Goal: Check status: Check status

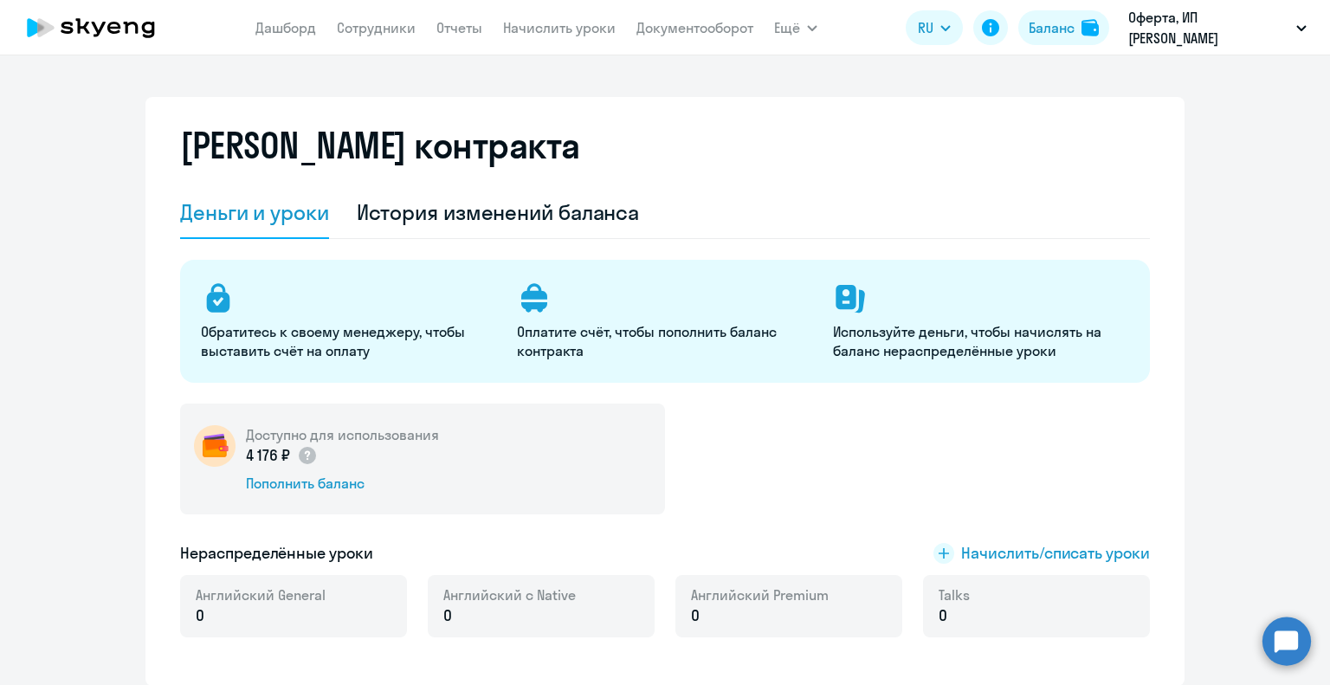
select select "english_adult_not_native_speaker"
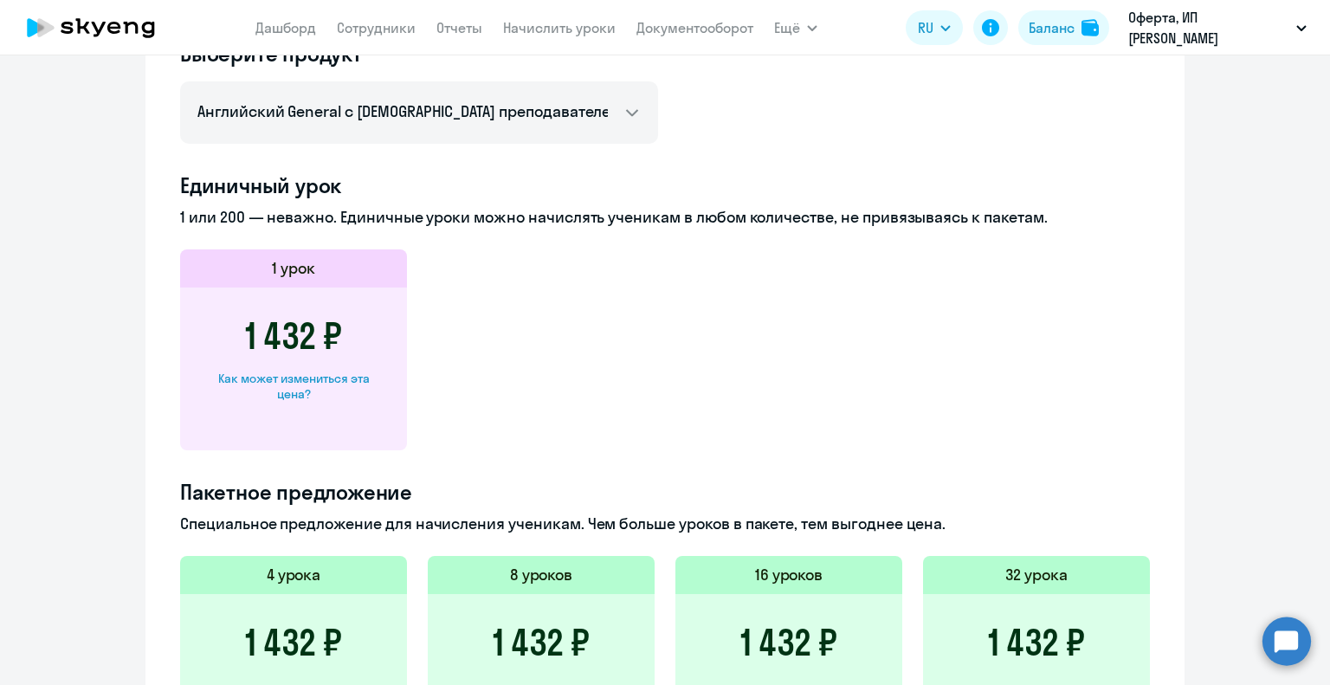
click at [1299, 650] on circle at bounding box center [1287, 641] width 48 height 48
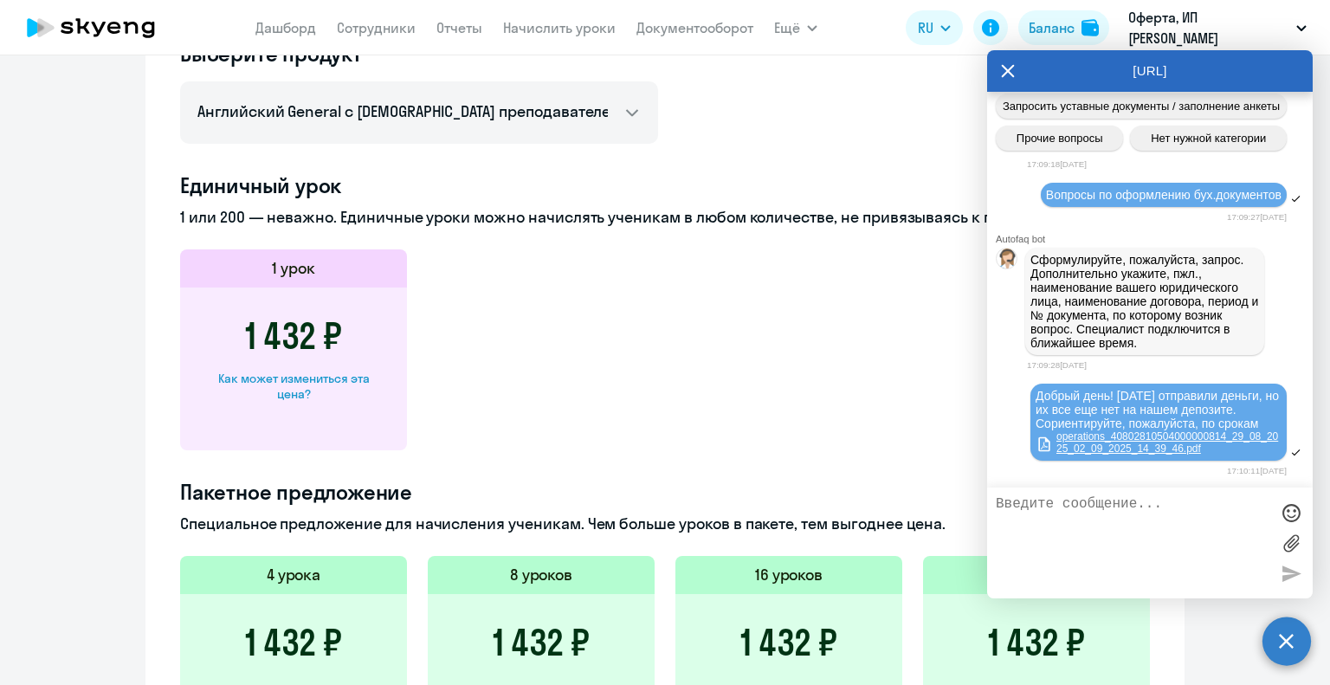
scroll to position [620, 0]
click at [1036, 28] on div "Баланс" at bounding box center [1052, 27] width 46 height 21
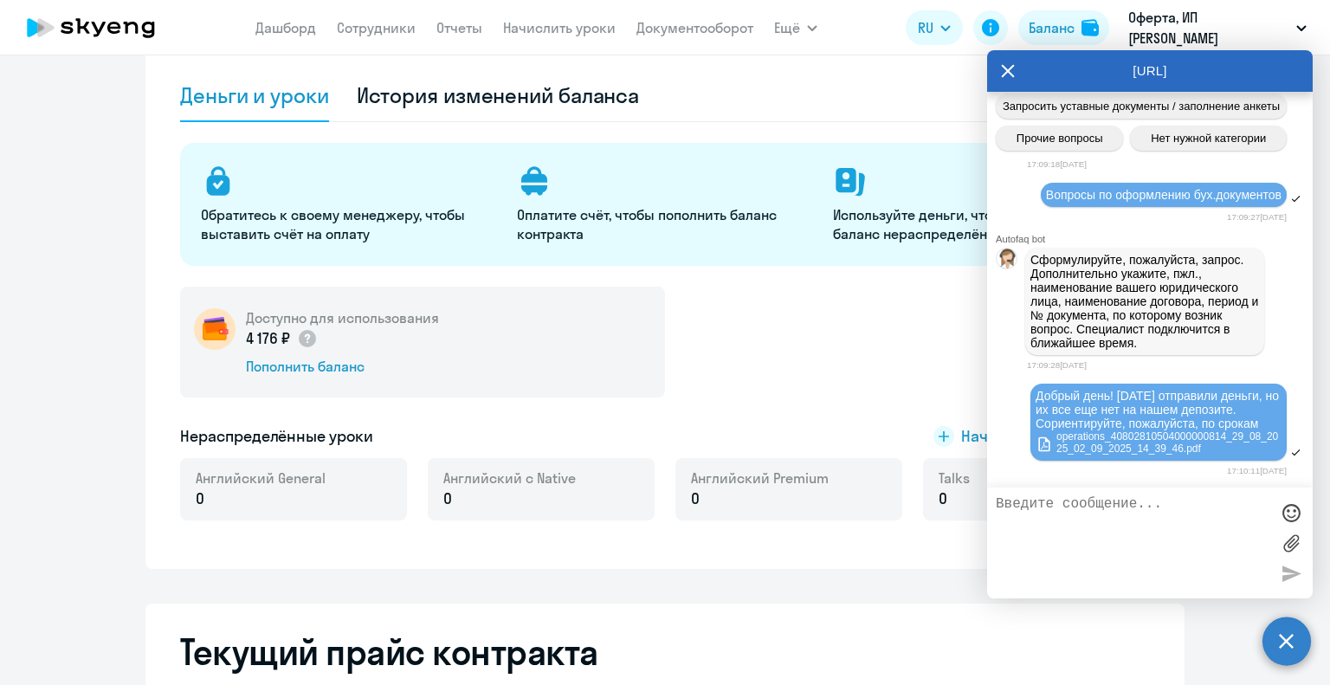
scroll to position [87, 0]
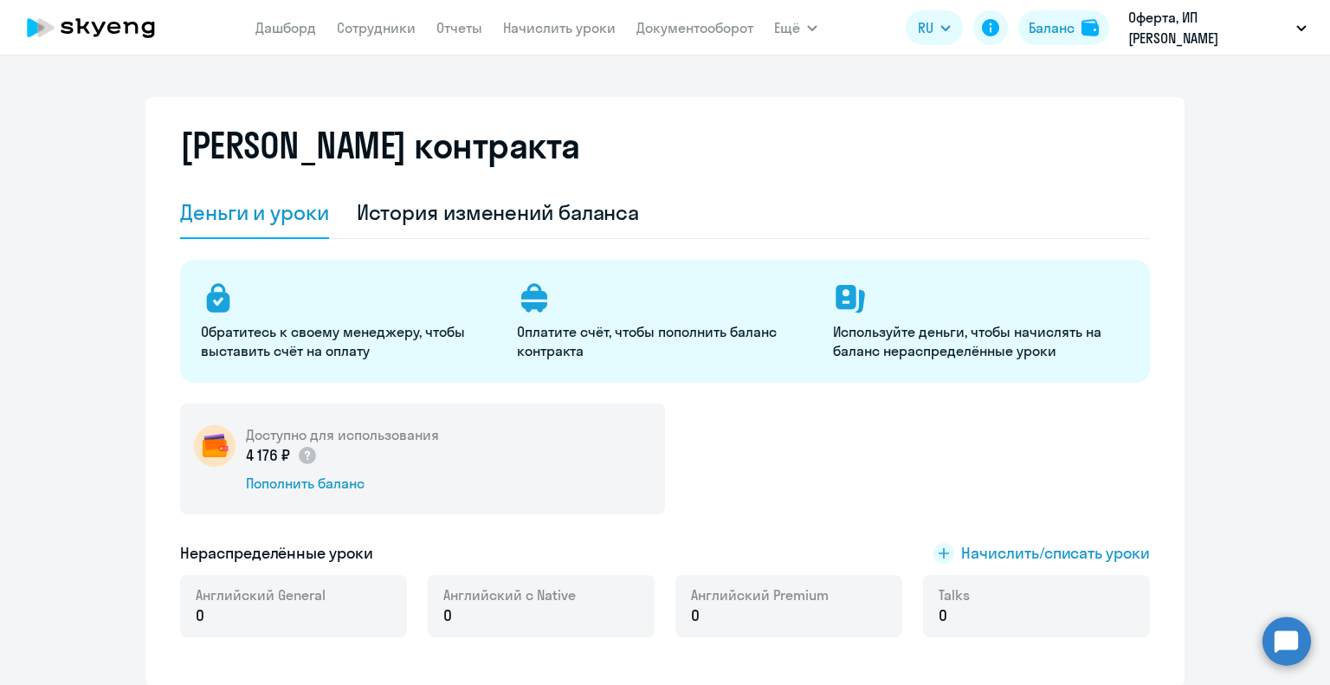
select select "english_adult_not_native_speaker"
click at [1292, 643] on circle at bounding box center [1287, 641] width 48 height 48
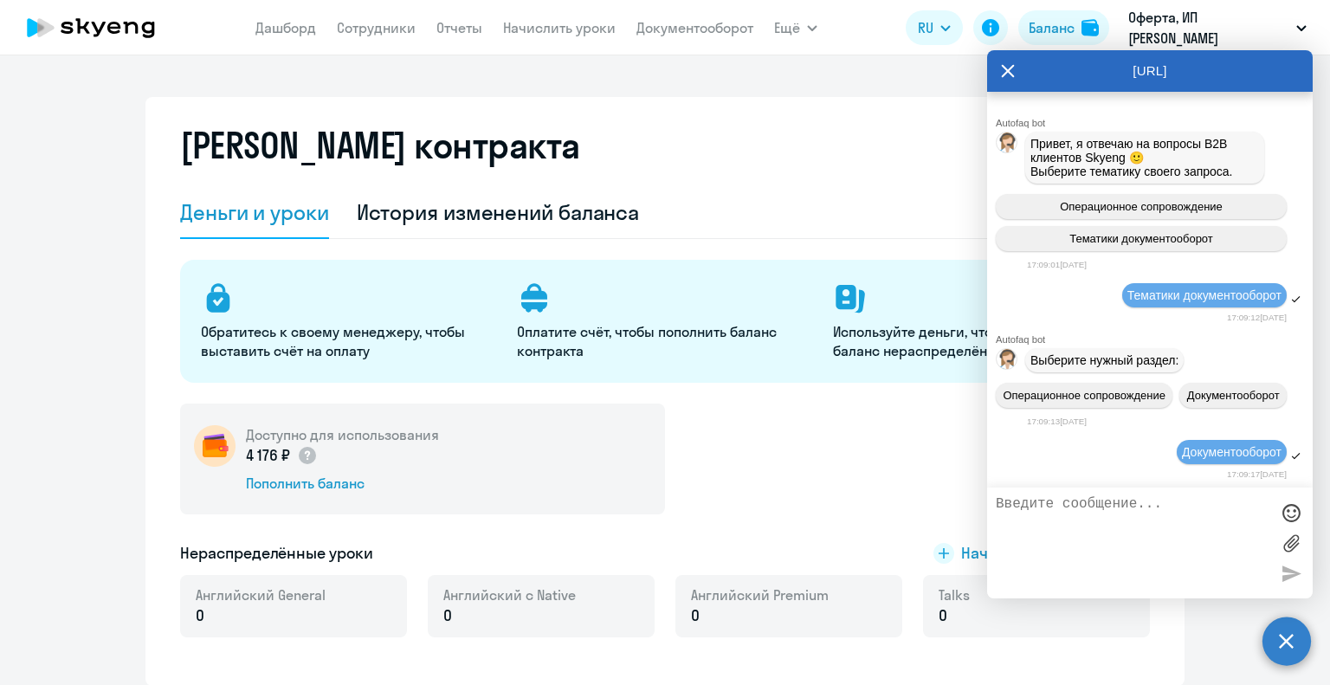
scroll to position [620, 0]
